Goal: Task Accomplishment & Management: Manage account settings

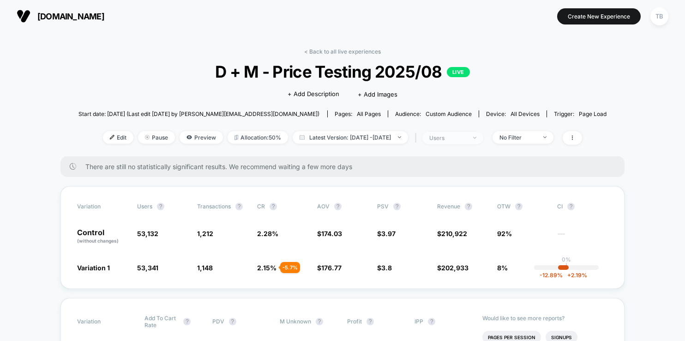
click at [466, 137] on div "users" at bounding box center [447, 137] width 37 height 7
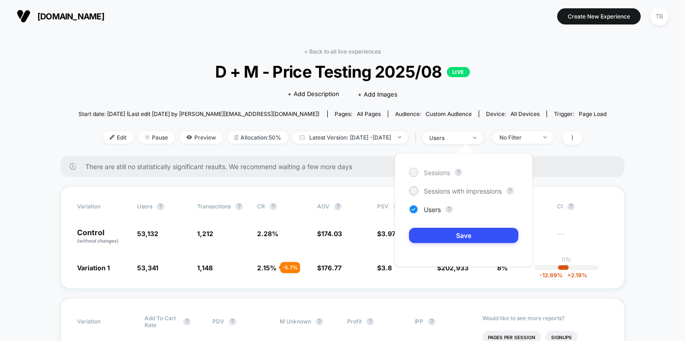
click at [441, 171] on span "Sessions" at bounding box center [437, 172] width 26 height 8
click at [455, 231] on button "Save" at bounding box center [463, 235] width 109 height 15
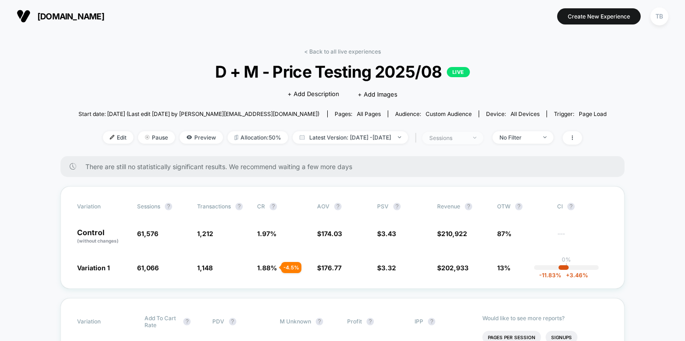
click at [473, 138] on div at bounding box center [469, 138] width 7 height 0
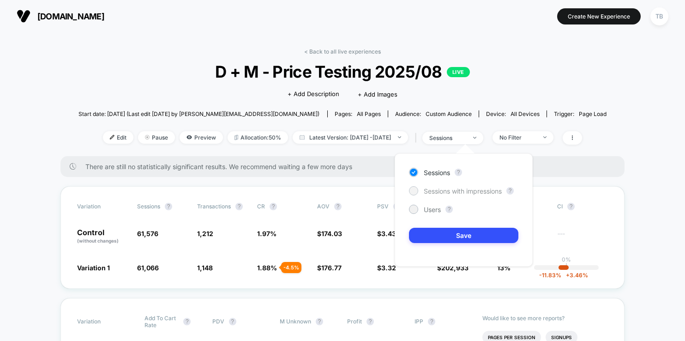
click at [469, 190] on span "Sessions with impressions" at bounding box center [463, 191] width 78 height 8
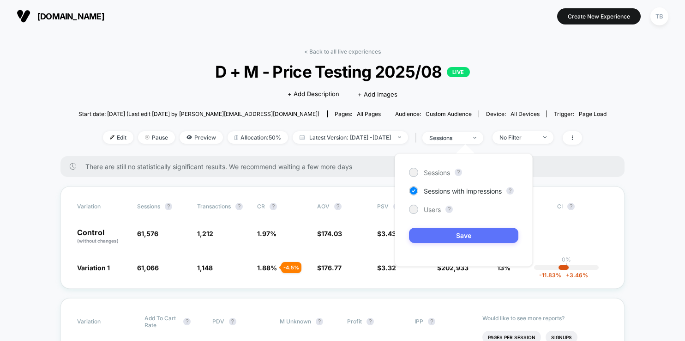
click at [469, 234] on button "Save" at bounding box center [463, 235] width 109 height 15
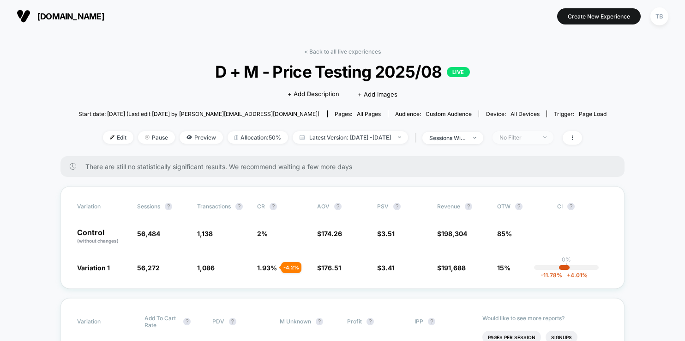
click at [547, 132] on span "No Filter" at bounding box center [522, 137] width 61 height 12
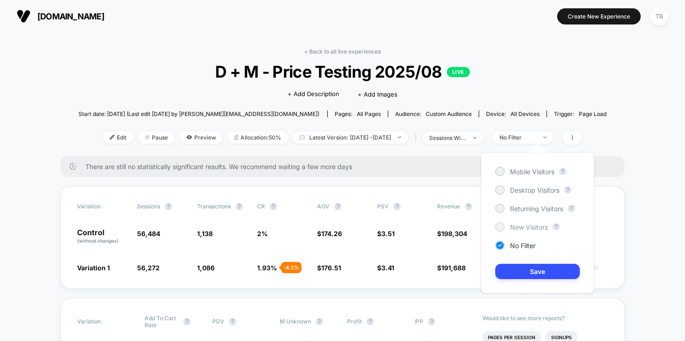
click at [523, 224] on span "New Visitors" at bounding box center [529, 227] width 38 height 8
click at [538, 273] on button "Save" at bounding box center [537, 270] width 84 height 15
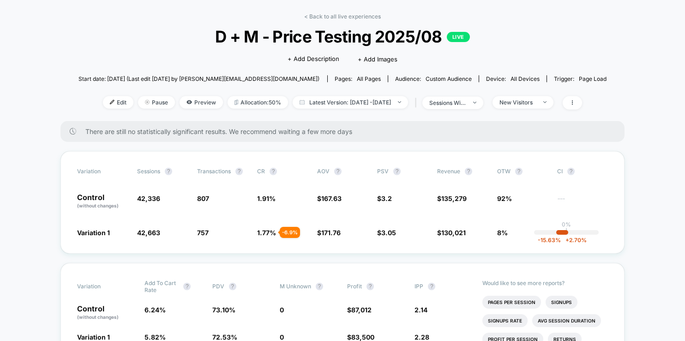
scroll to position [39, 0]
